Goal: Communication & Community: Answer question/provide support

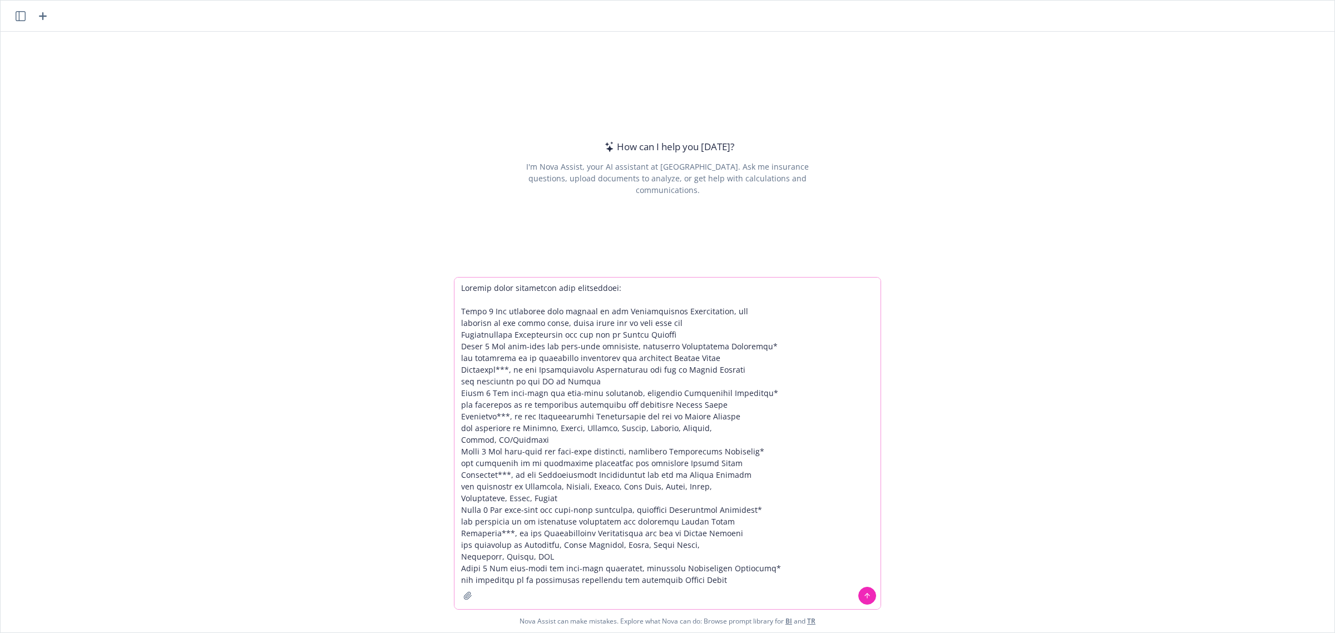
paste textarea "Employees***, of the Participating Organization who are in Active Service and d…"
type textarea "Combine these categories more efficiently: Class 1 All executive team members o…"
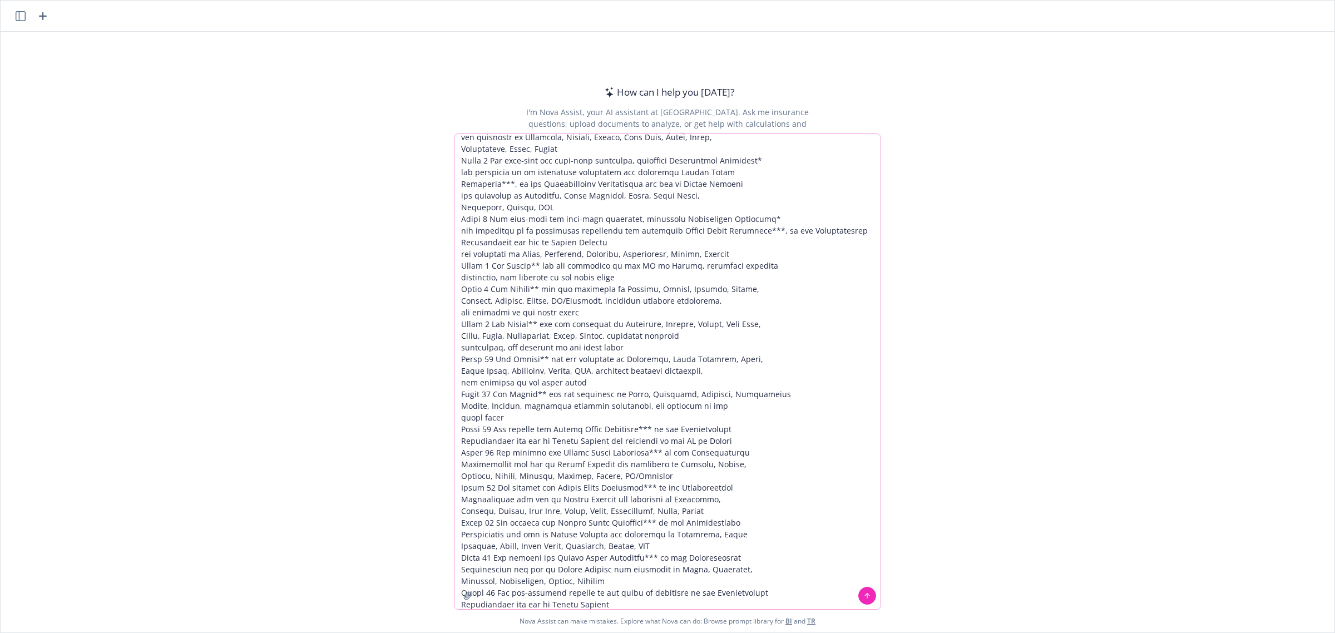
scroll to position [12, 0]
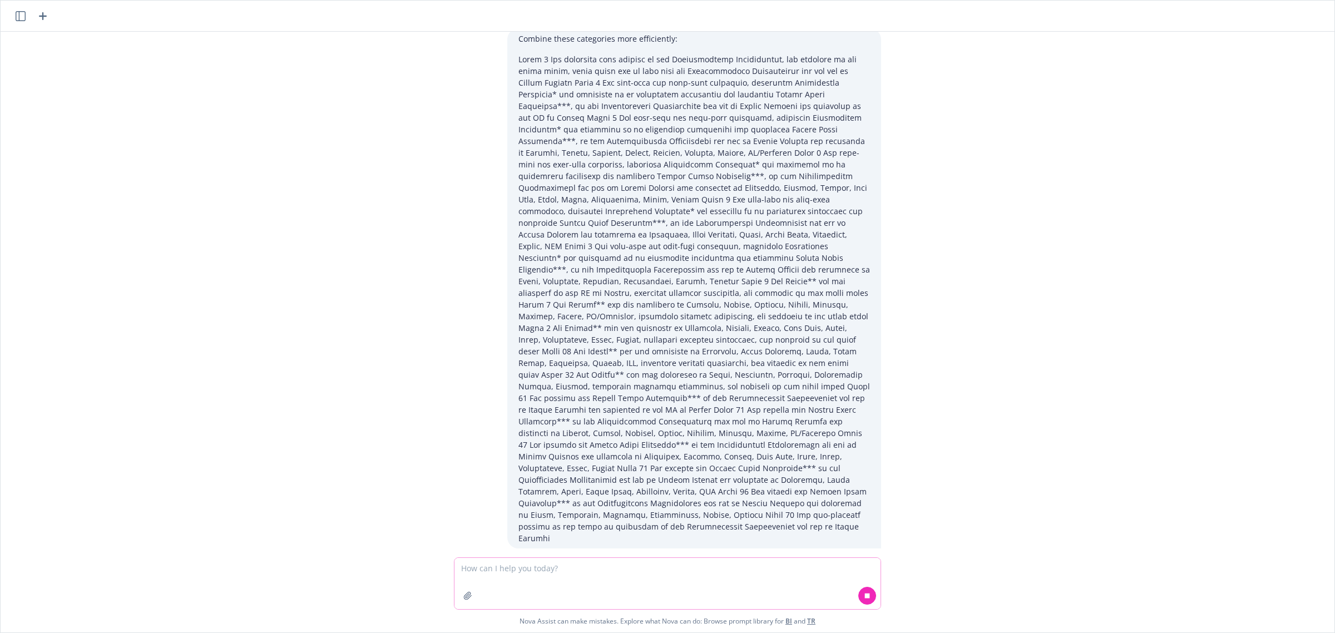
click at [672, 574] on textarea at bounding box center [667, 583] width 426 height 51
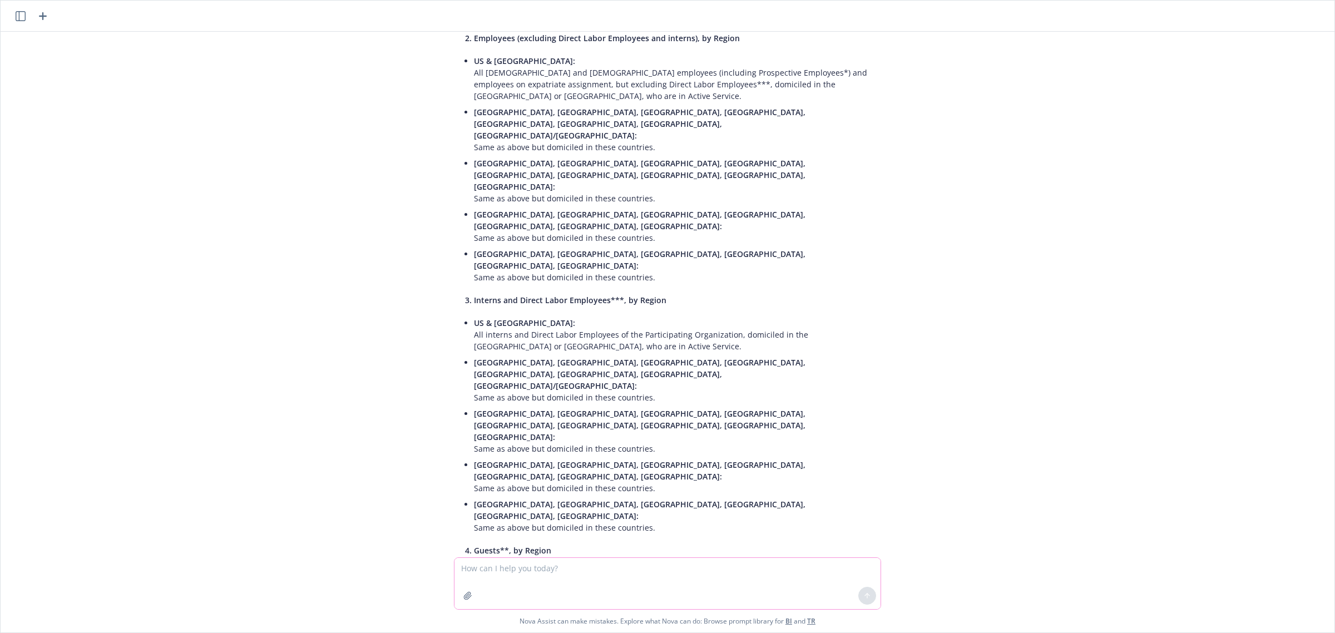
scroll to position [715, 0]
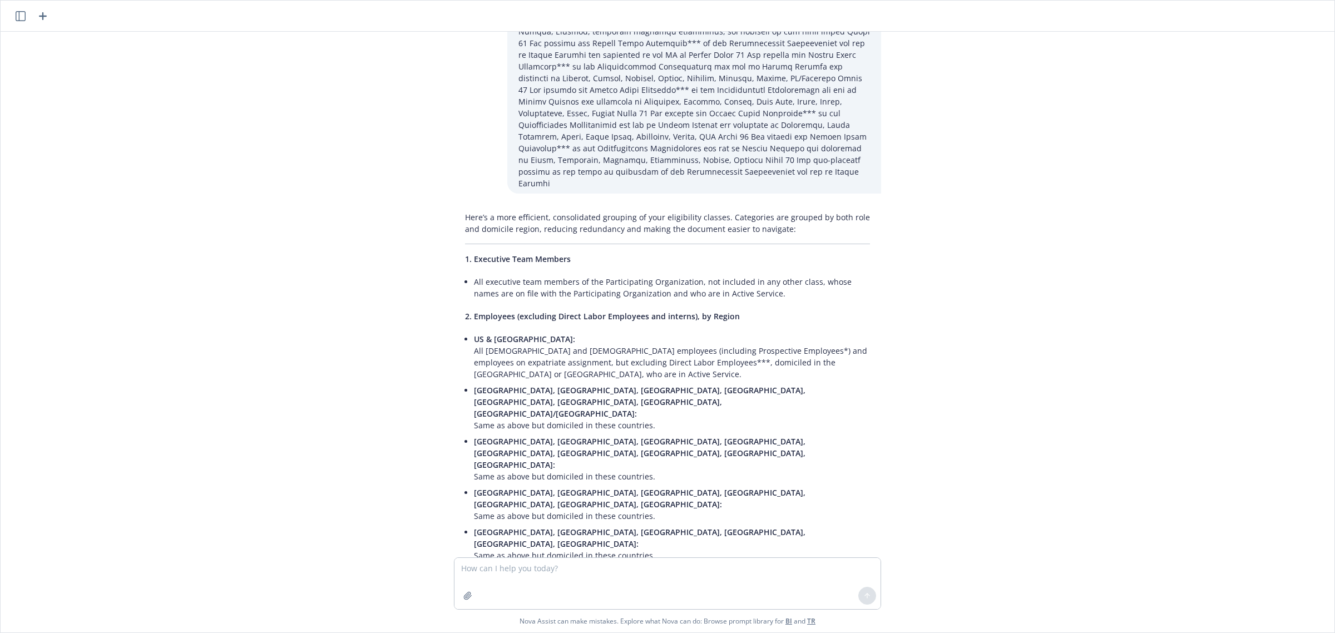
scroll to position [158, 0]
